Goal: Transaction & Acquisition: Subscribe to service/newsletter

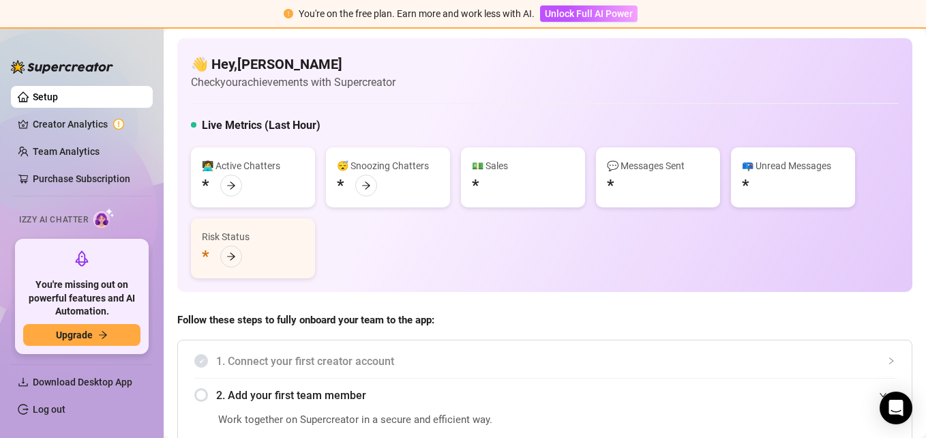
scroll to position [136, 0]
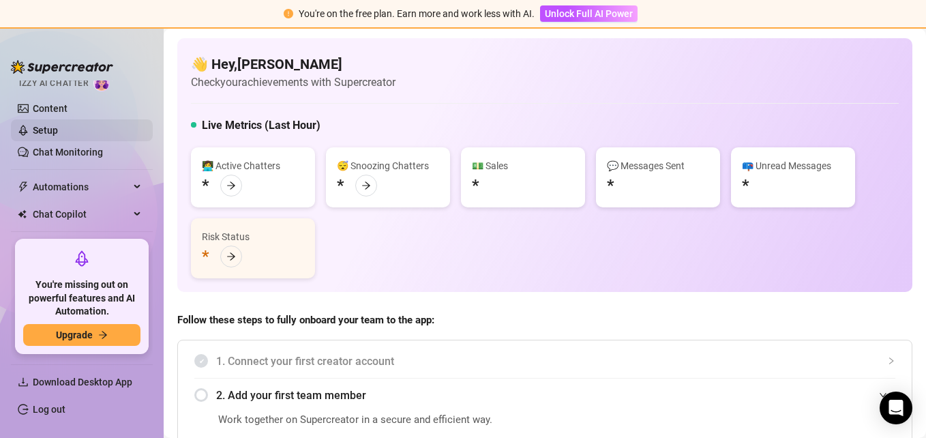
click at [58, 132] on link "Setup" at bounding box center [45, 130] width 25 height 11
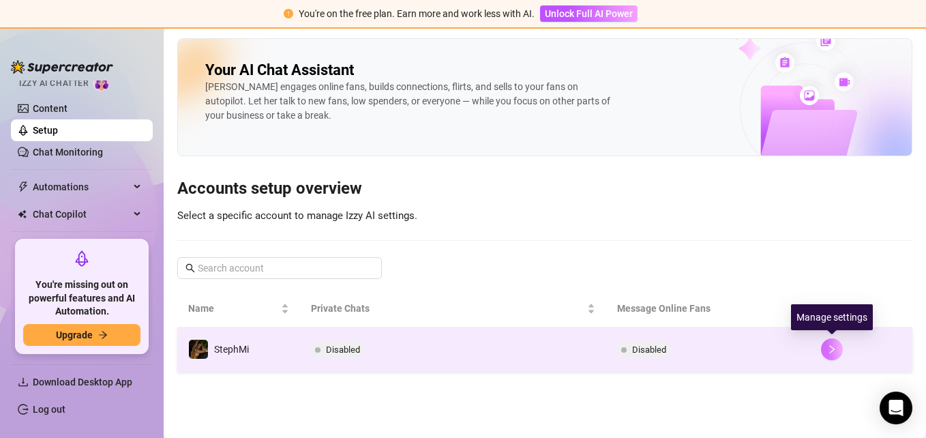
click at [831, 355] on button "button" at bounding box center [832, 349] width 22 height 22
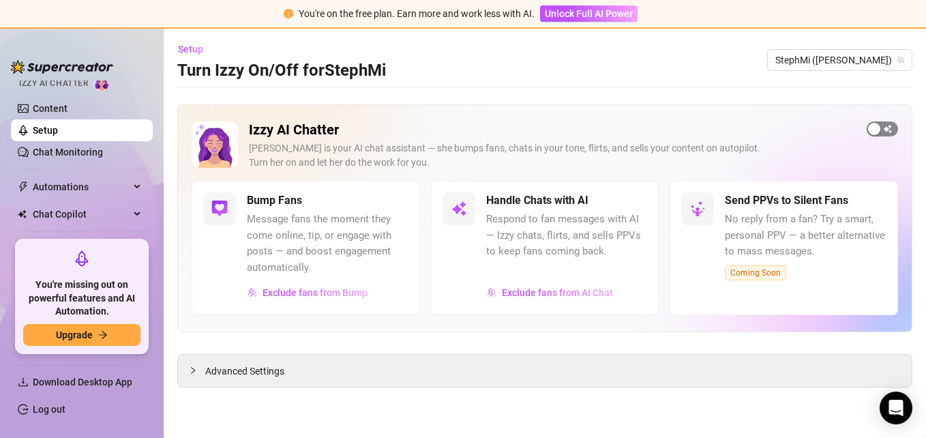
click at [882, 128] on span "button" at bounding box center [882, 128] width 31 height 15
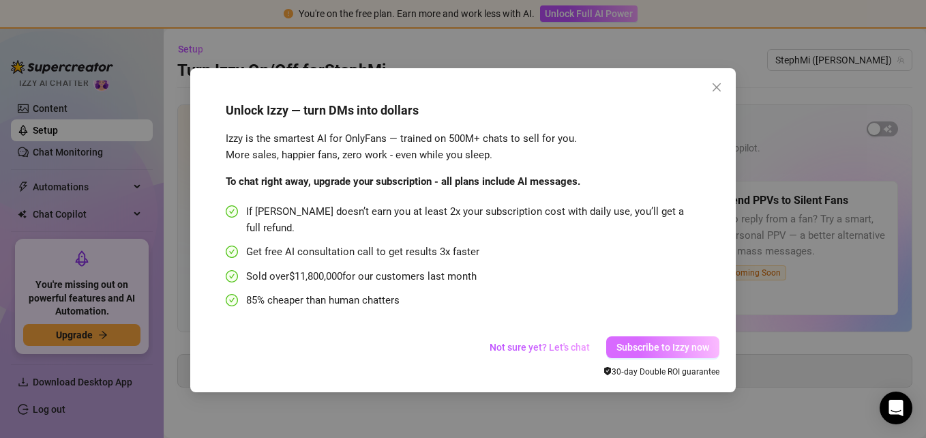
click at [686, 339] on button "Subscribe to Izzy now" at bounding box center [662, 347] width 113 height 22
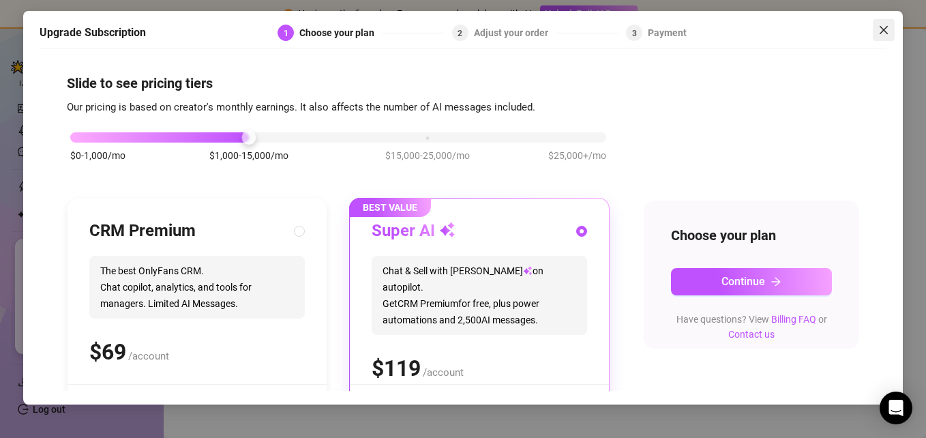
click at [886, 33] on icon "close" at bounding box center [884, 30] width 8 height 8
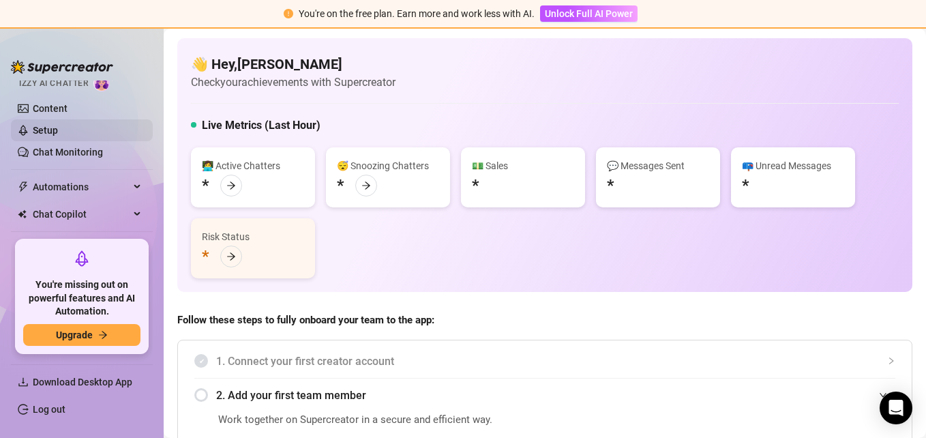
click at [58, 130] on link "Setup" at bounding box center [45, 130] width 25 height 11
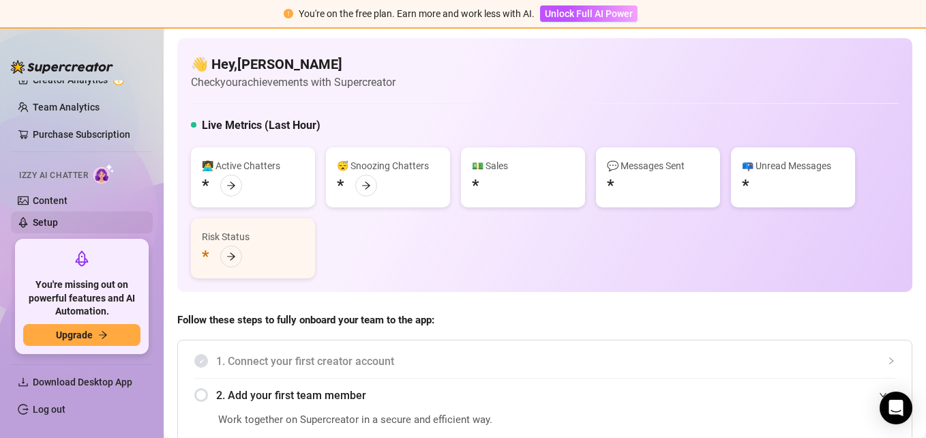
scroll to position [68, 0]
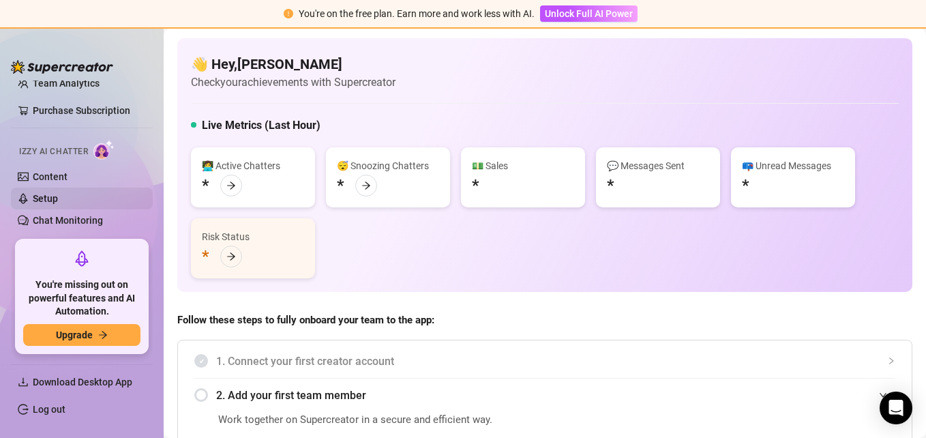
click at [58, 199] on link "Setup" at bounding box center [45, 198] width 25 height 11
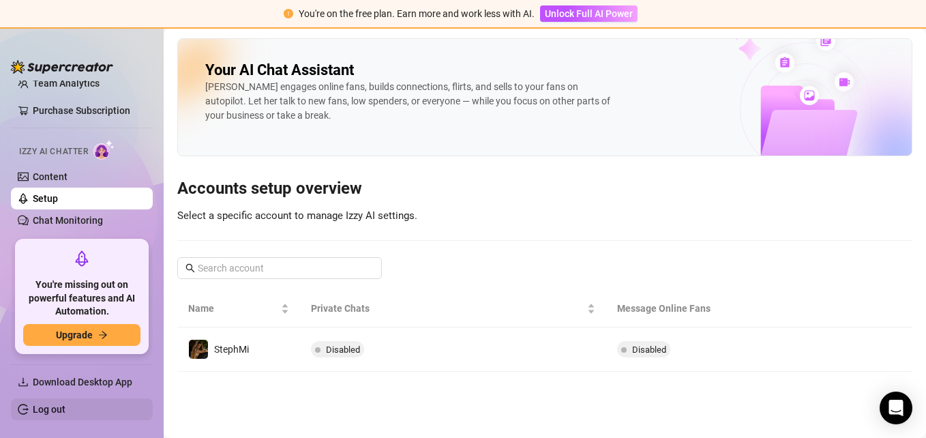
click at [65, 415] on link "Log out" at bounding box center [49, 409] width 33 height 11
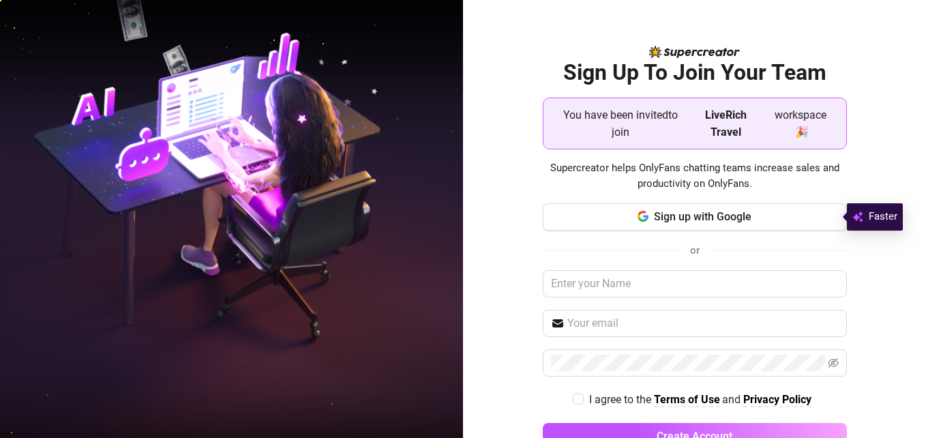
click at [642, 128] on span "You have been invited to join" at bounding box center [620, 123] width 132 height 34
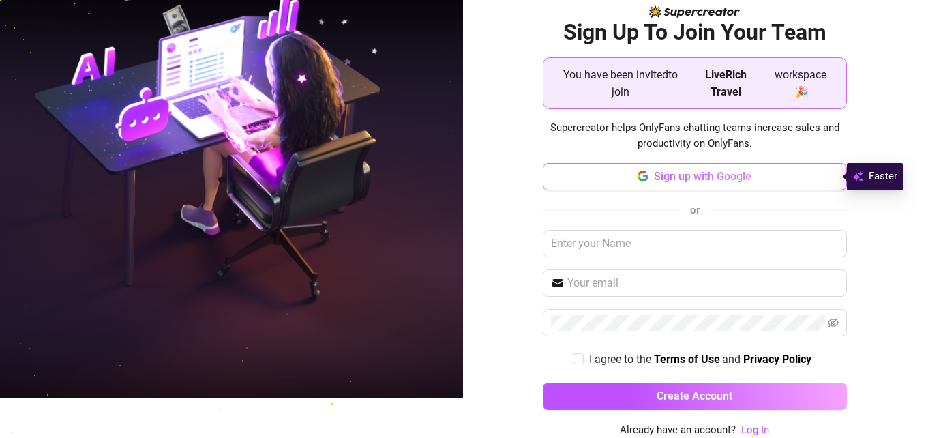
click at [674, 173] on span "Sign up with Google" at bounding box center [703, 176] width 98 height 13
